Goal: Navigation & Orientation: Go to known website

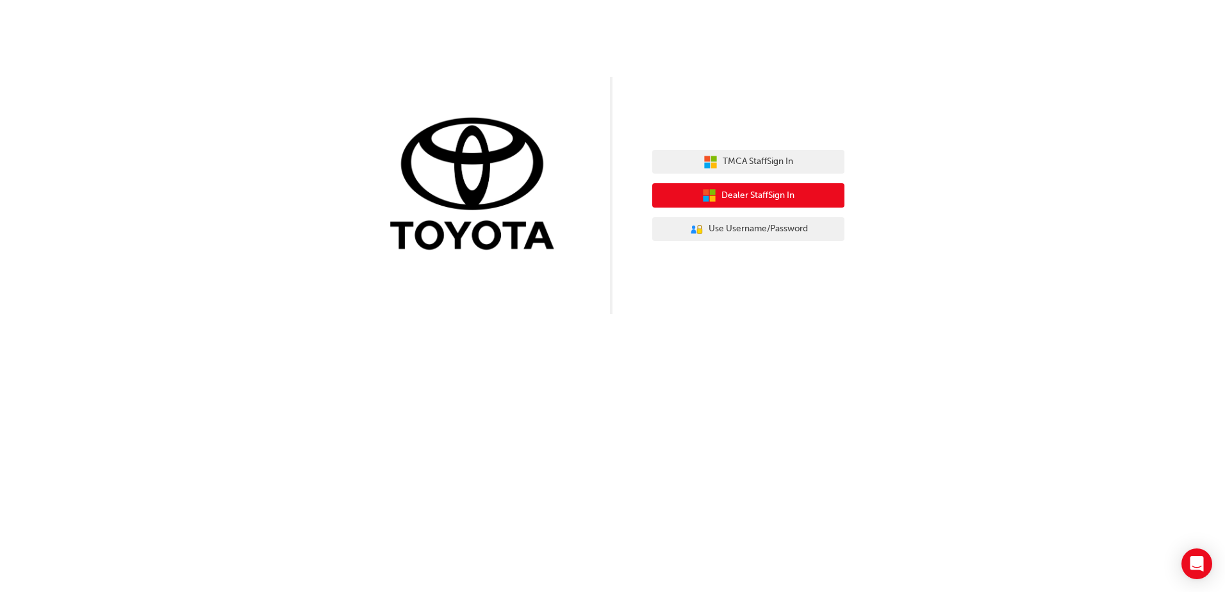
click at [799, 197] on button "Dealer Staff Sign In" at bounding box center [748, 195] width 192 height 24
